Goal: Information Seeking & Learning: Learn about a topic

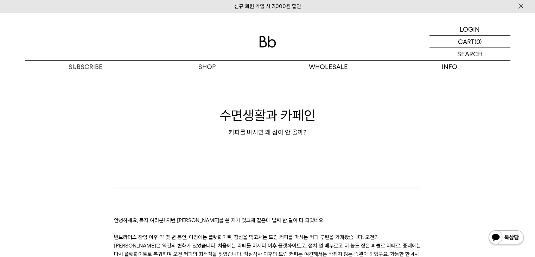
scroll to position [70, 0]
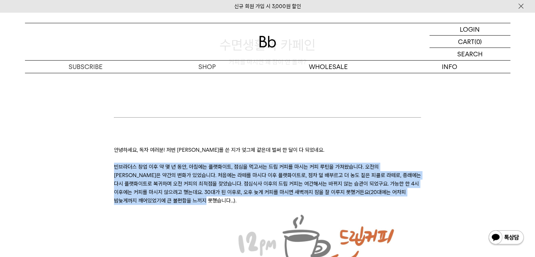
drag, startPoint x: 114, startPoint y: 167, endPoint x: 377, endPoint y: 199, distance: 264.7
click at [377, 199] on p "빈브라더스 창업 이후 약 몇 년 동안, 아침에는 플랫화이트, 점심을 먹고서는 드립 커피를 마시는 커피 루틴을 가져왔습니다. 오전의 [PERSO…" at bounding box center [267, 184] width 307 height 42
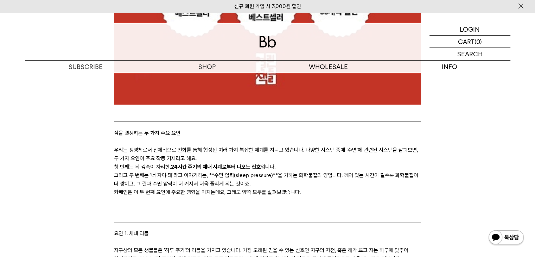
scroll to position [950, 0]
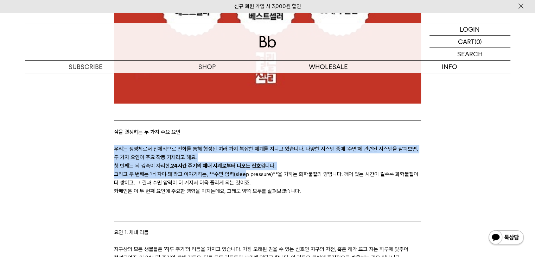
drag, startPoint x: 115, startPoint y: 149, endPoint x: 242, endPoint y: 178, distance: 130.0
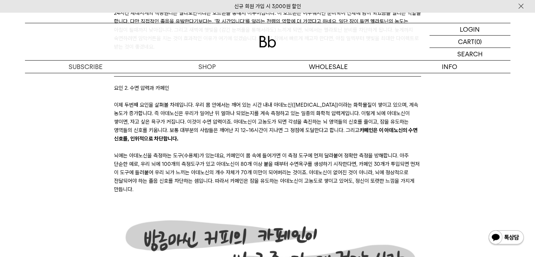
scroll to position [1653, 0]
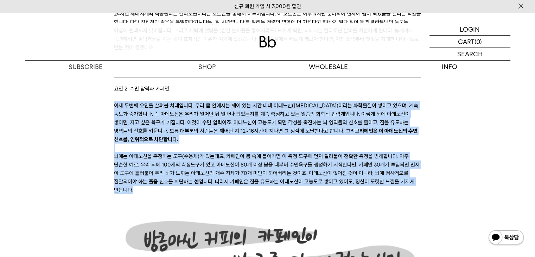
drag, startPoint x: 114, startPoint y: 115, endPoint x: 324, endPoint y: 198, distance: 225.8
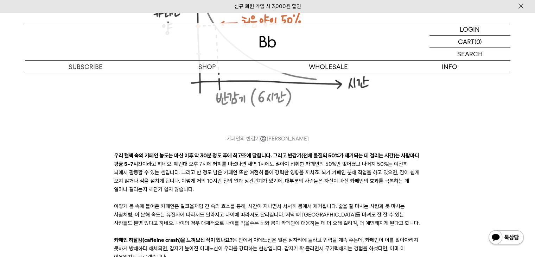
scroll to position [1970, 0]
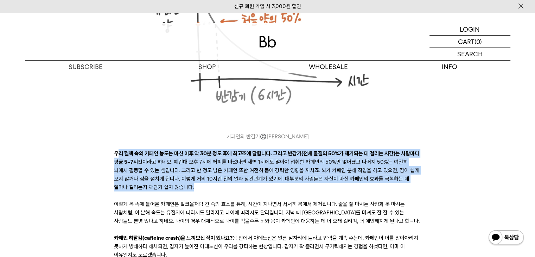
drag, startPoint x: 116, startPoint y: 163, endPoint x: 376, endPoint y: 193, distance: 261.1
click at [376, 191] on p "우리 혈액 속의 카페인 농도는 마신 이후 약 30분 정도 후에 최고조에 달합니다. 그리고 반감기(전체 물질의 50%가 제거되는 데 걸리는 시간…" at bounding box center [267, 170] width 307 height 42
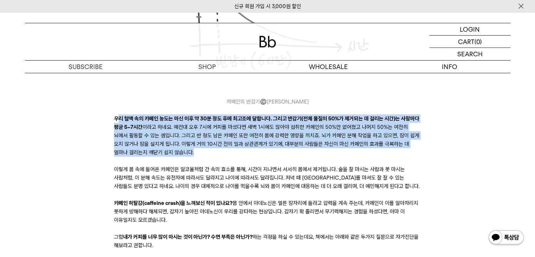
scroll to position [2005, 0]
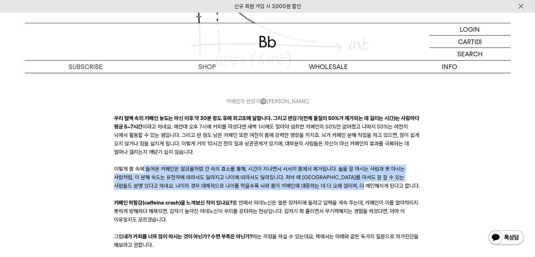
drag, startPoint x: 143, startPoint y: 180, endPoint x: 360, endPoint y: 195, distance: 216.8
click at [360, 190] on p "이렇게 몸 속에 들어온 카페인은 알코올처럼 간 속의 효소를 통해, 시간이 지나면서 서서히 몸에서 제거됩니다. 술을 잘 마시는 사람과 못 마시는…" at bounding box center [267, 177] width 307 height 25
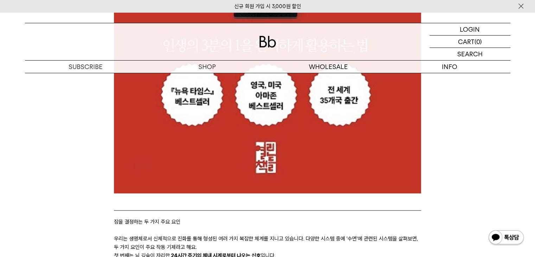
scroll to position [950, 0]
